Goal: Information Seeking & Learning: Learn about a topic

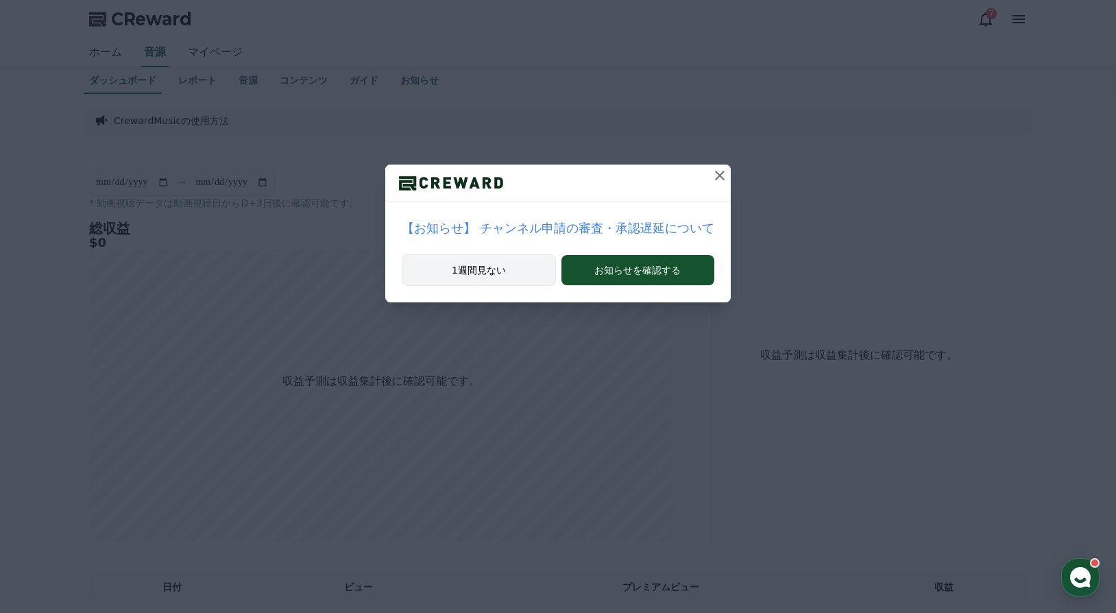
click at [498, 269] on button "1週間見ない" at bounding box center [479, 270] width 154 height 32
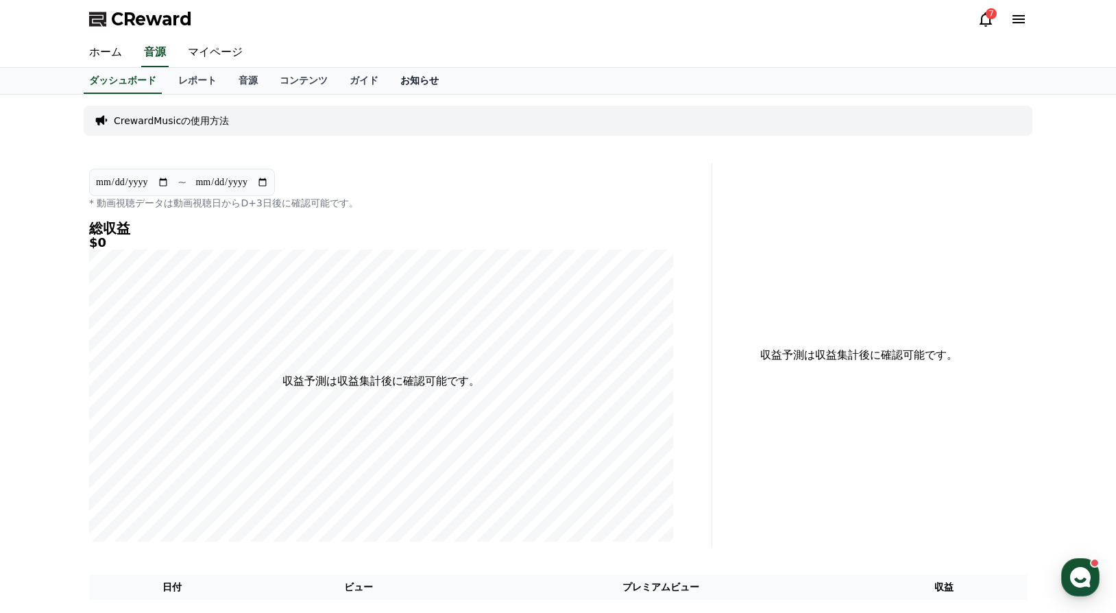
click at [390, 78] on link "お知らせ" at bounding box center [420, 81] width 60 height 26
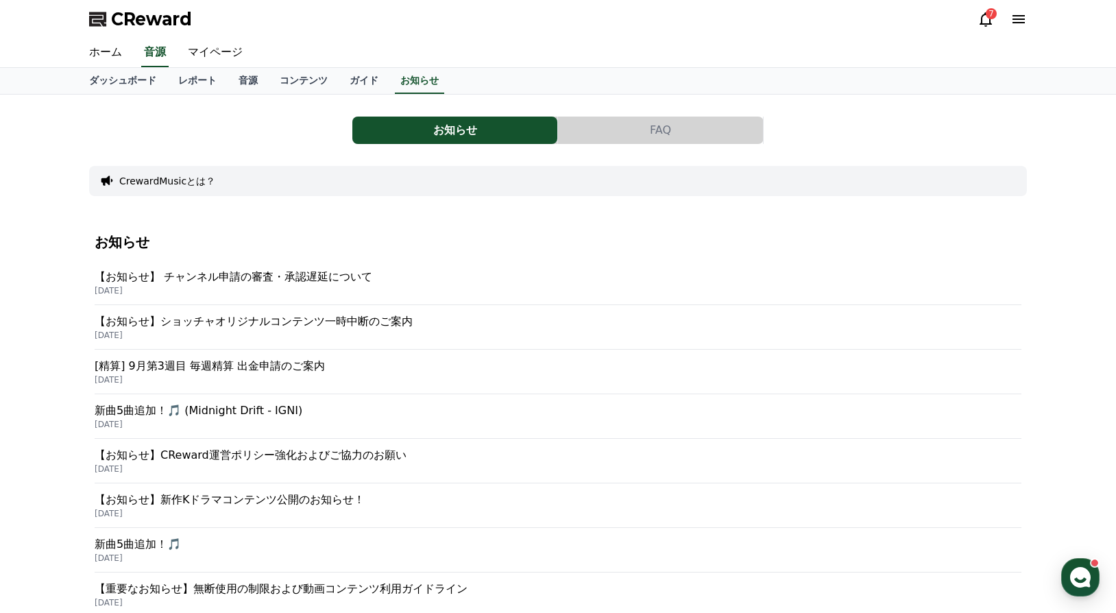
click at [261, 278] on p "【お知らせ】 チャンネル申請の審査・承認遅延について" at bounding box center [558, 277] width 927 height 16
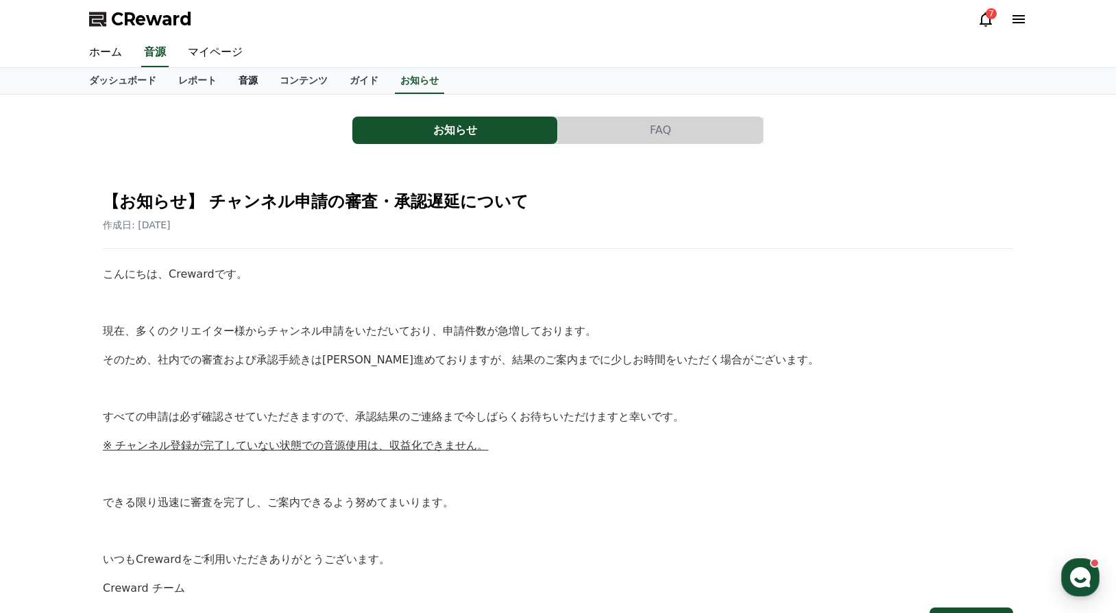
click at [228, 80] on link "音源" at bounding box center [248, 81] width 41 height 26
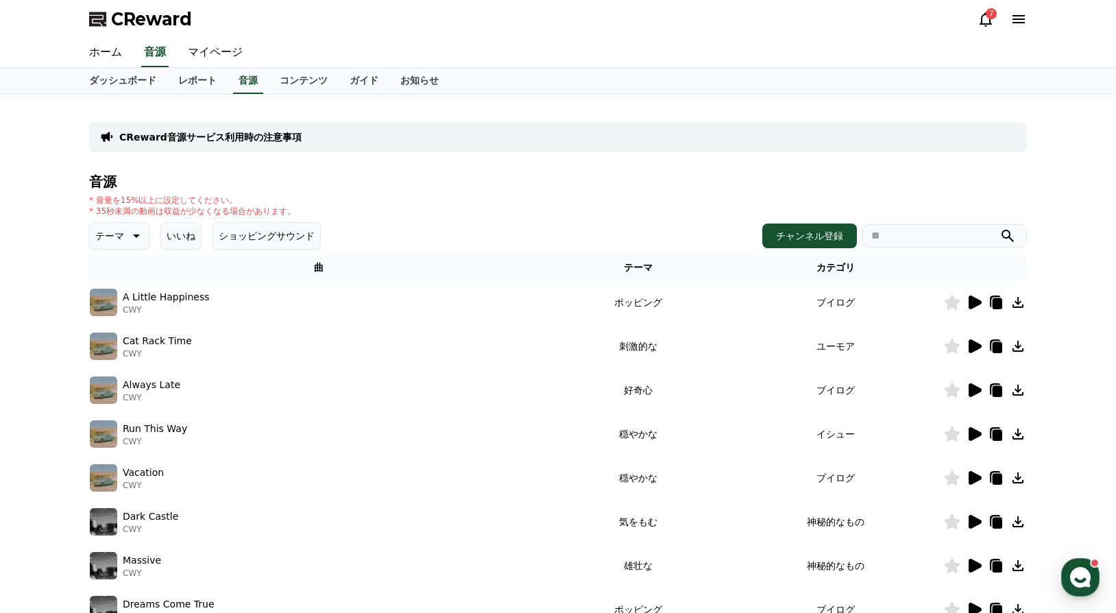
click at [972, 303] on icon at bounding box center [975, 303] width 13 height 14
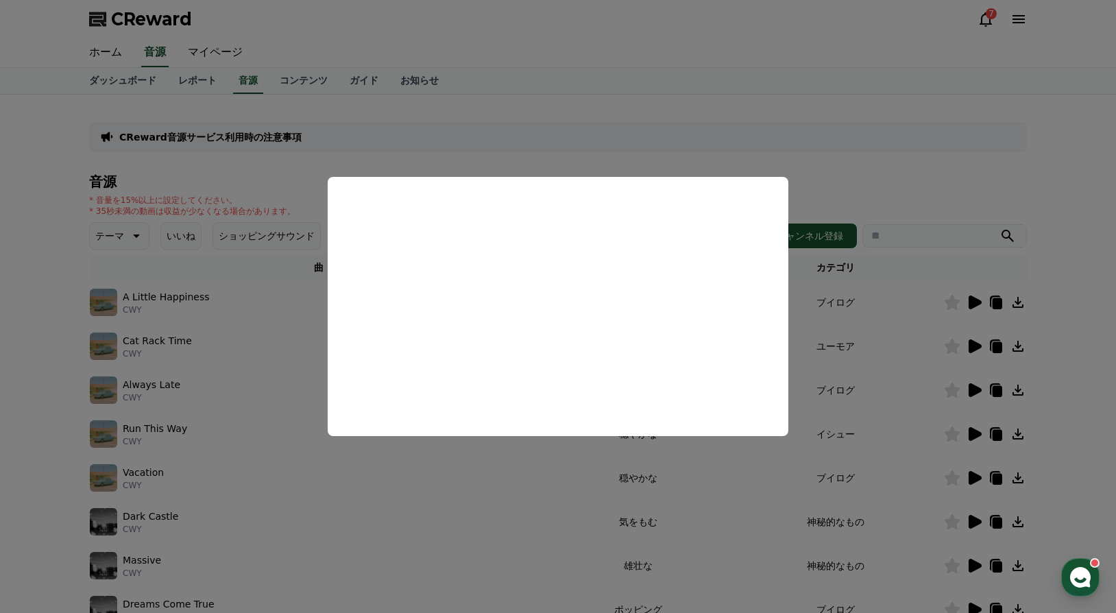
click at [953, 165] on button "close modal" at bounding box center [558, 306] width 1116 height 613
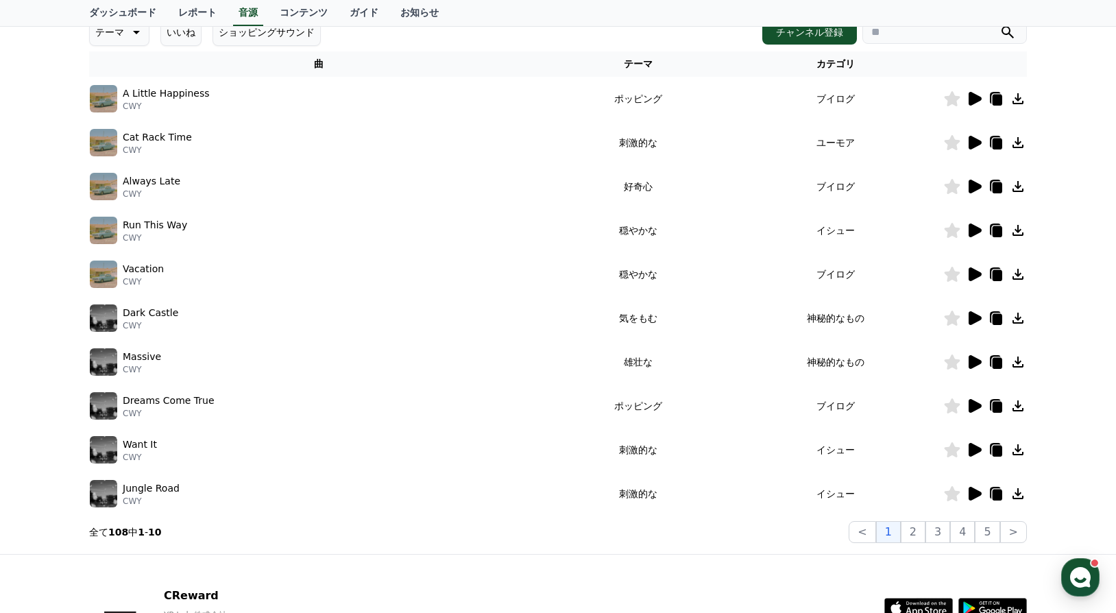
scroll to position [228, 0]
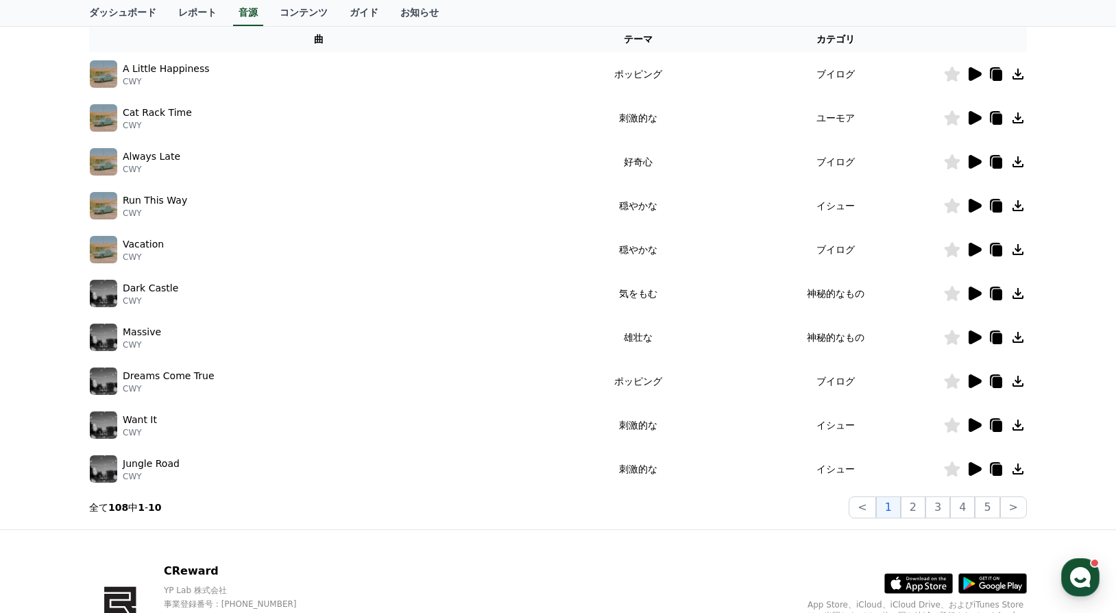
click at [968, 378] on icon at bounding box center [974, 381] width 16 height 16
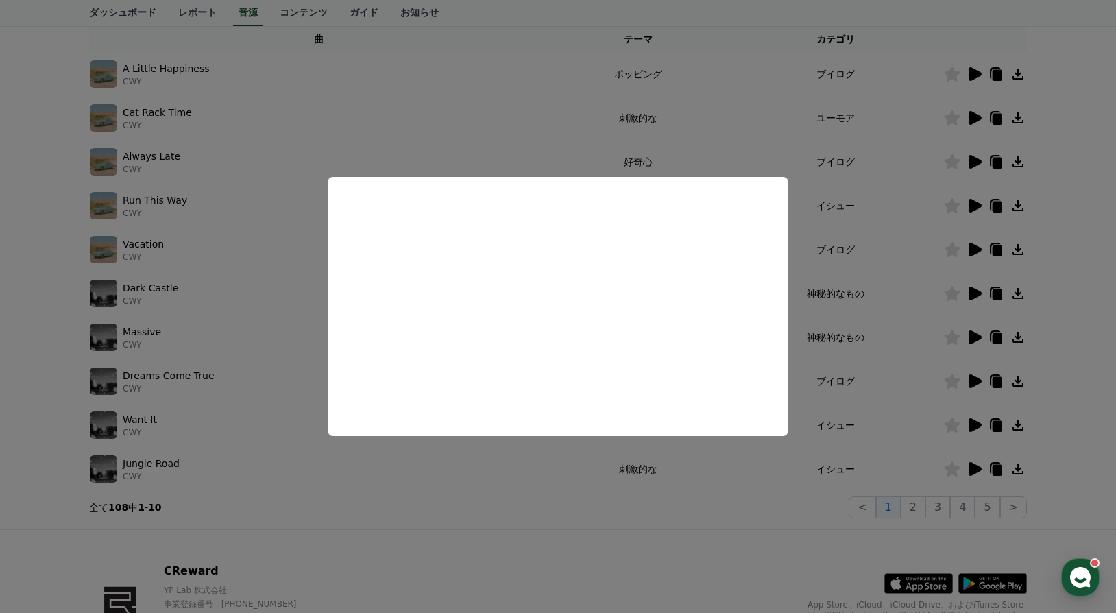
click at [291, 165] on button "close modal" at bounding box center [558, 306] width 1116 height 613
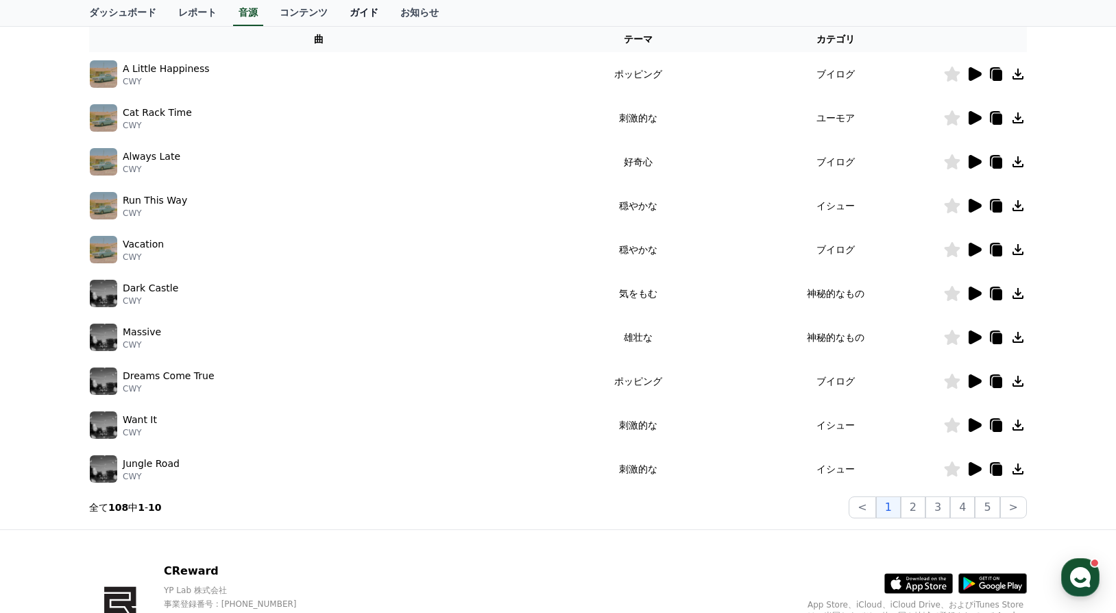
click at [339, 11] on link "ガイド" at bounding box center [364, 13] width 51 height 26
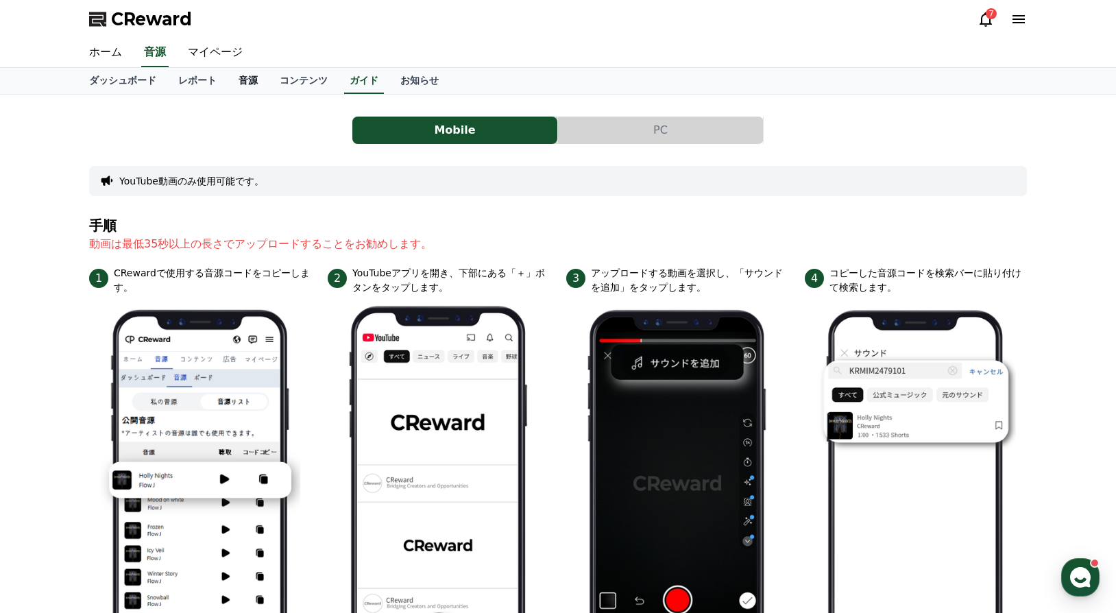
click at [228, 80] on link "音源" at bounding box center [248, 81] width 41 height 26
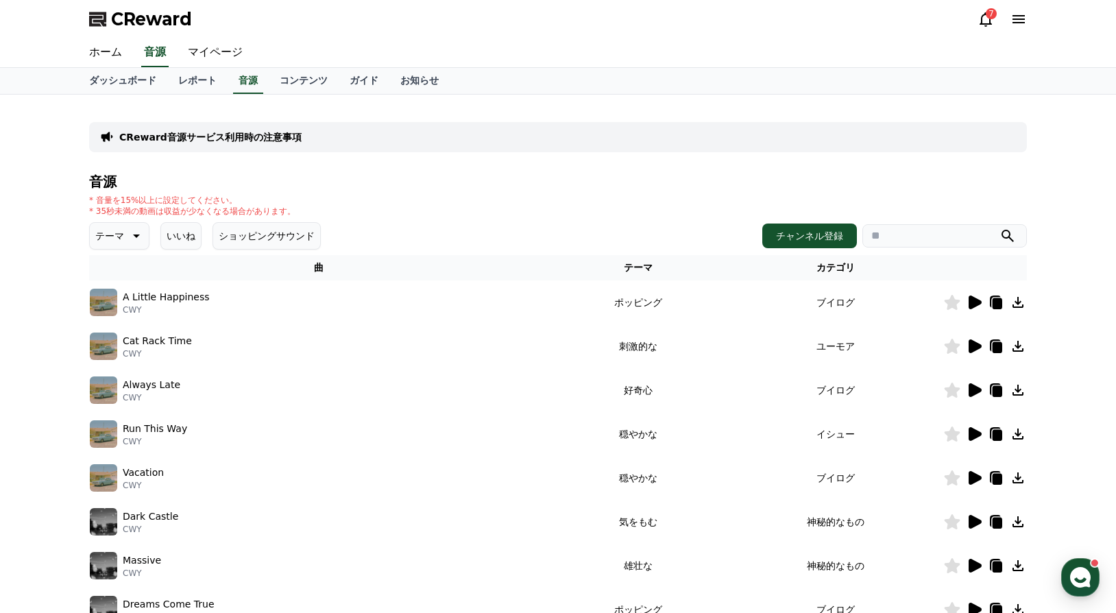
click at [997, 299] on icon at bounding box center [998, 303] width 10 height 11
